Goal: Information Seeking & Learning: Learn about a topic

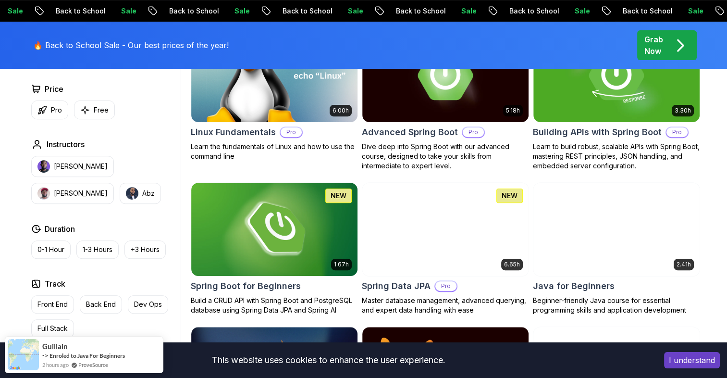
scroll to position [384, 0]
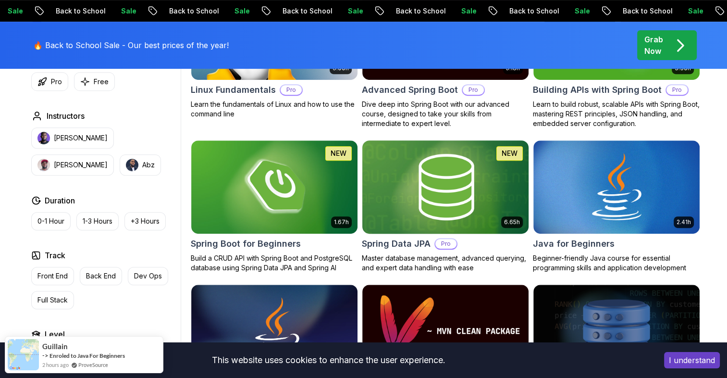
click at [439, 207] on img at bounding box center [445, 187] width 174 height 98
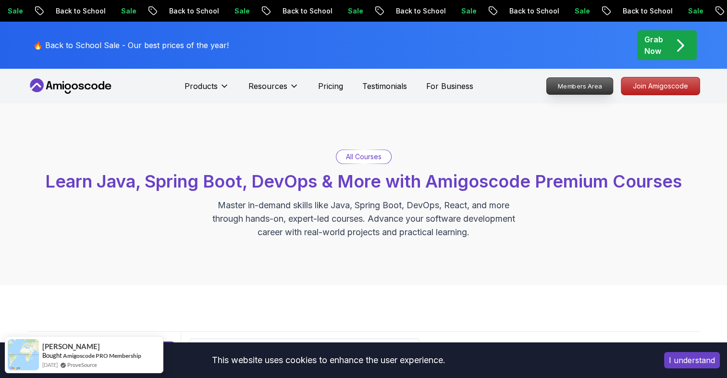
click at [575, 93] on p "Members Area" at bounding box center [579, 86] width 66 height 16
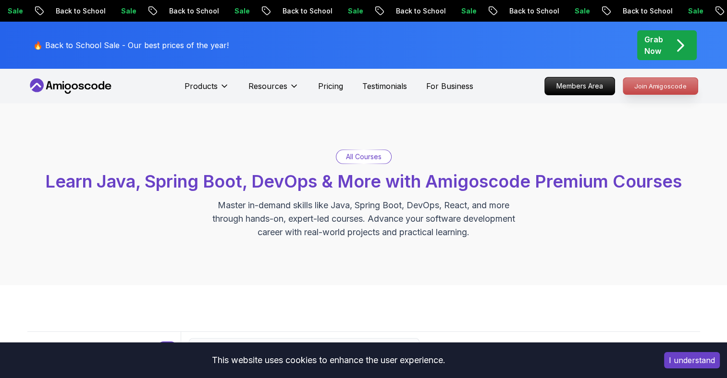
click at [654, 86] on p "Join Amigoscode" at bounding box center [660, 86] width 74 height 16
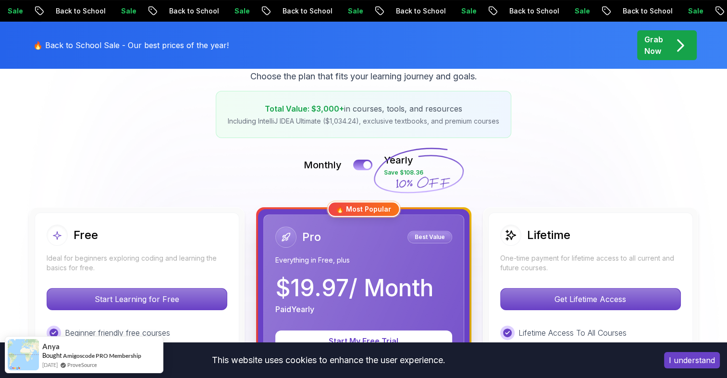
scroll to position [240, 0]
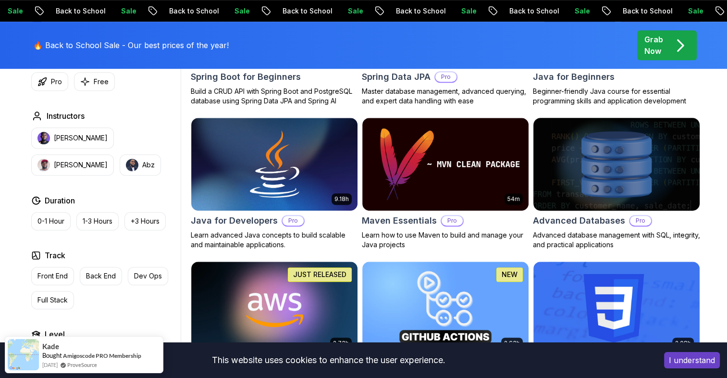
scroll to position [625, 0]
